Goal: Information Seeking & Learning: Learn about a topic

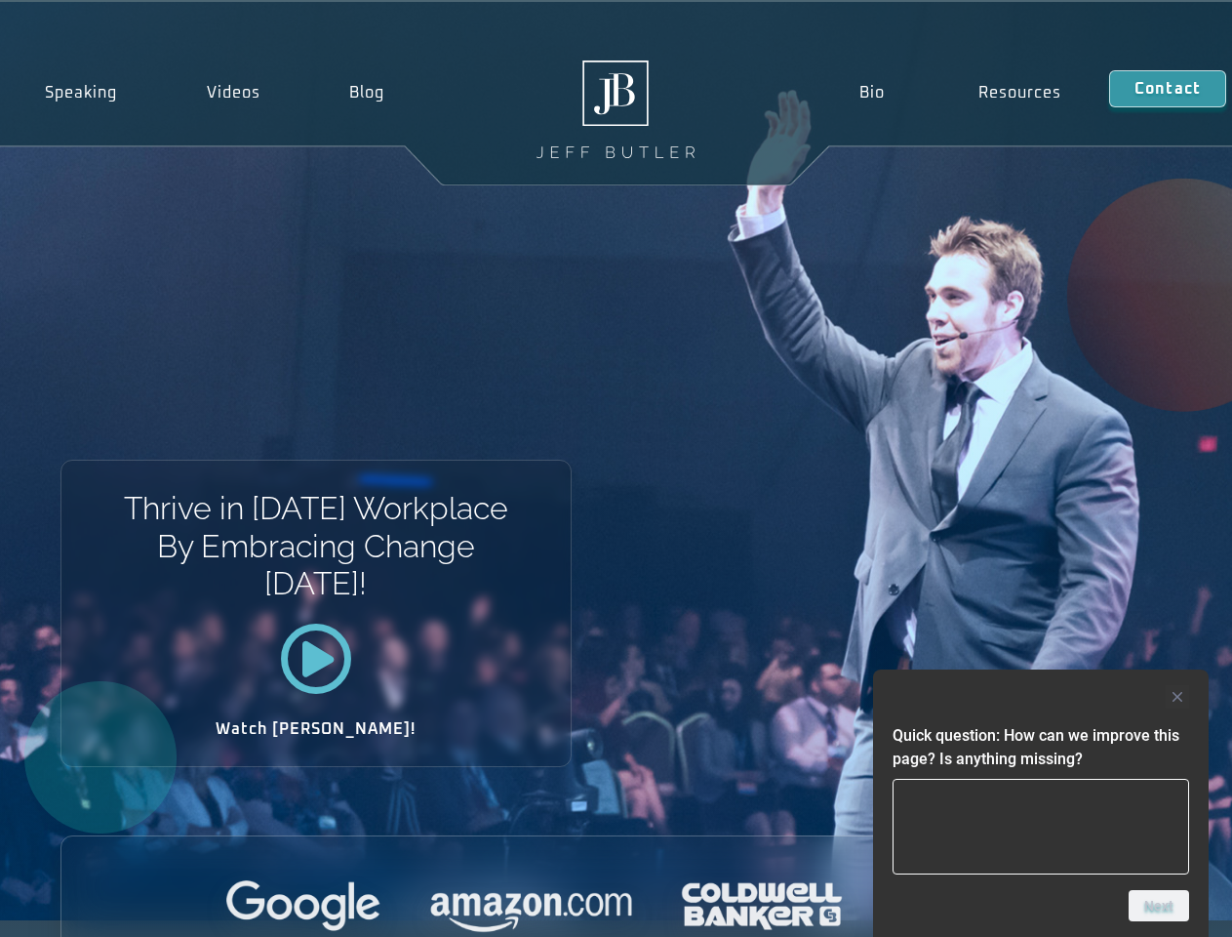
click at [616, 468] on div "Thrive in [DATE] Workplace By Embracing Change [DATE]! Watch [PERSON_NAME]!" at bounding box center [616, 461] width 1232 height 918
click at [1041, 697] on div at bounding box center [1041, 696] width 297 height 23
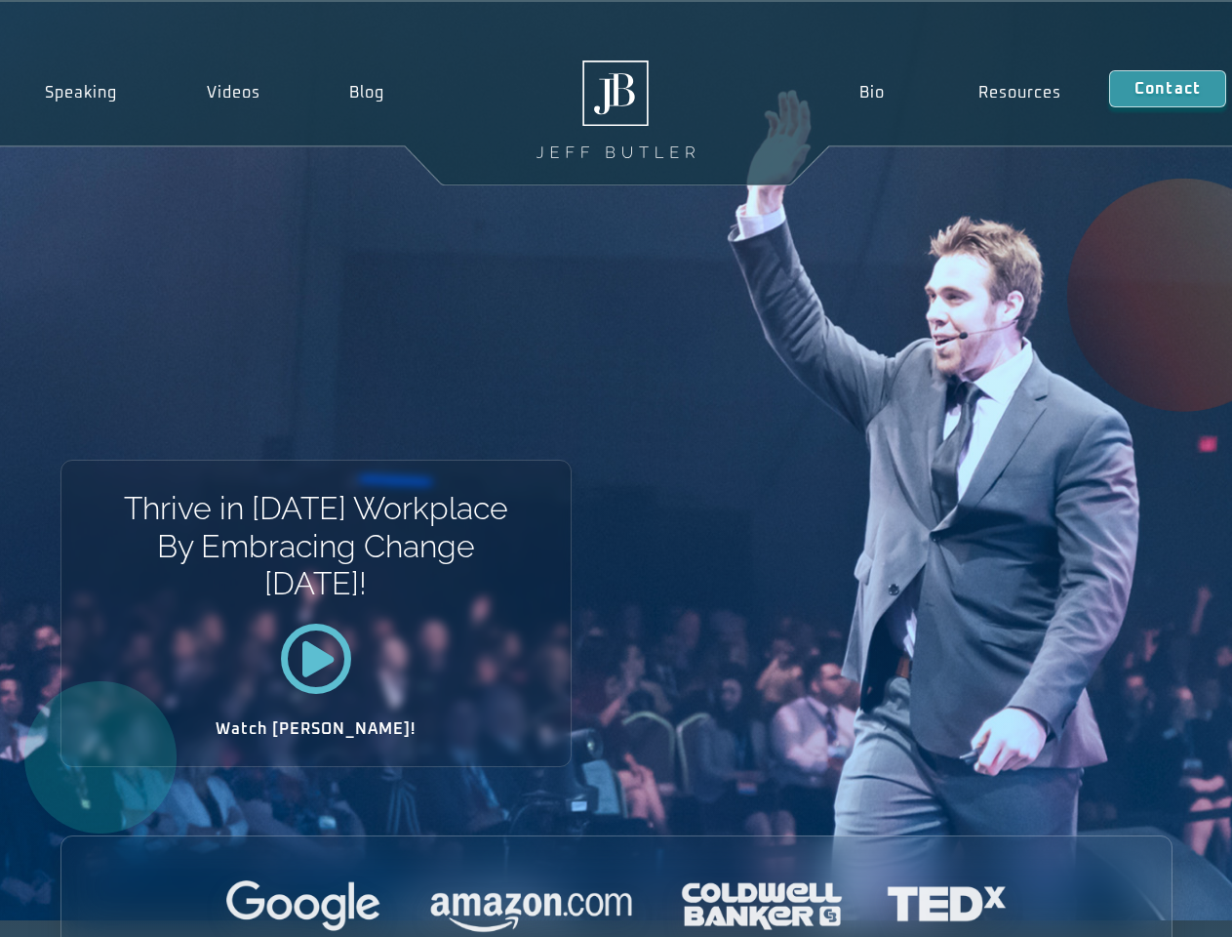
click at [1159, 905] on div at bounding box center [616, 907] width 1110 height 54
